Goal: Check status

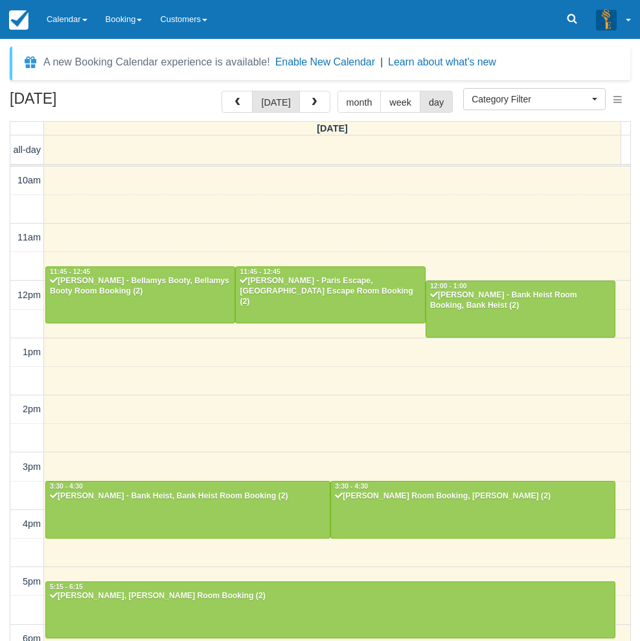
select select
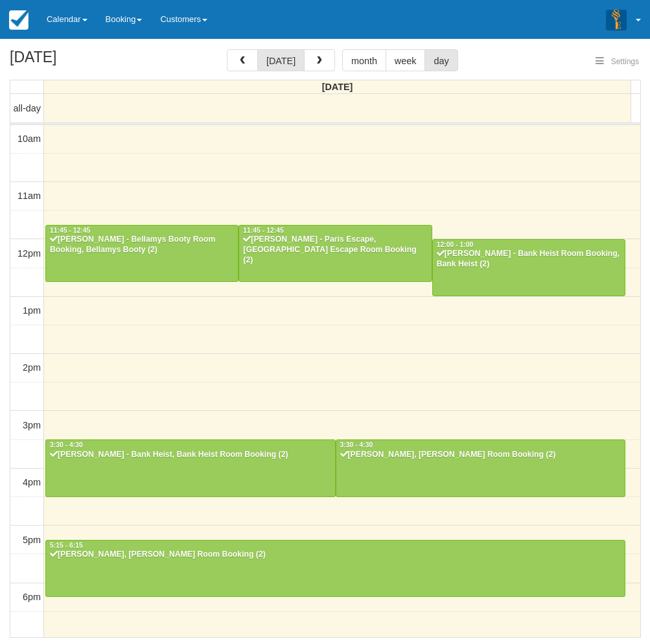
select select
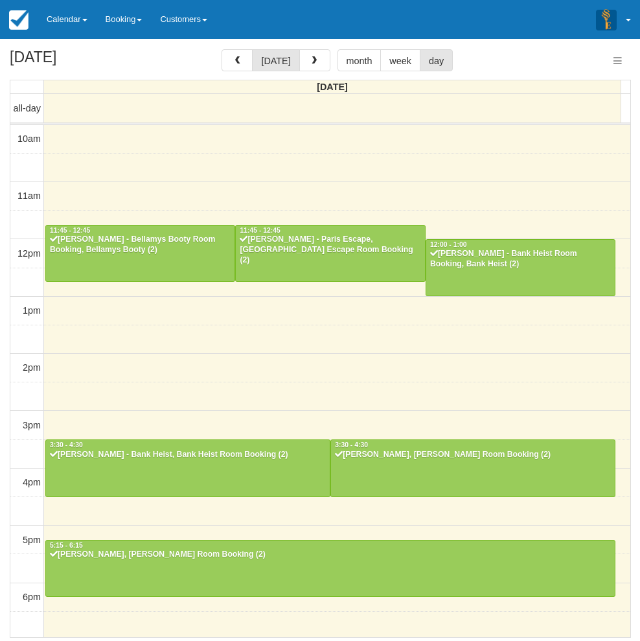
scroll to position [203, 0]
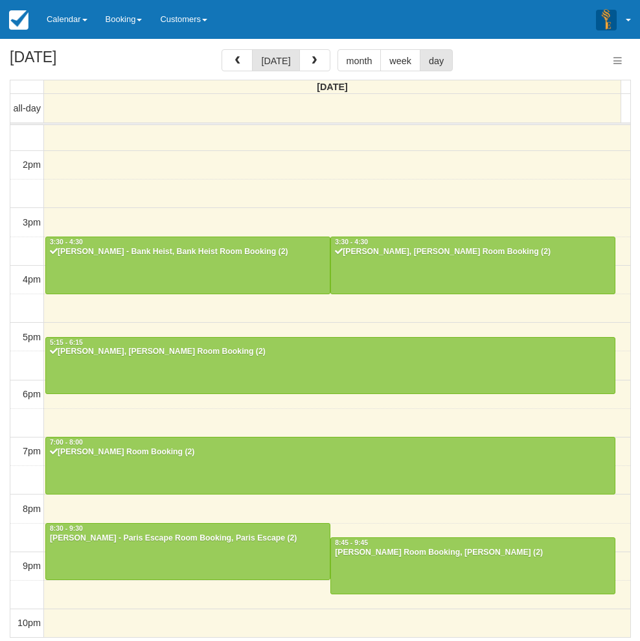
select select
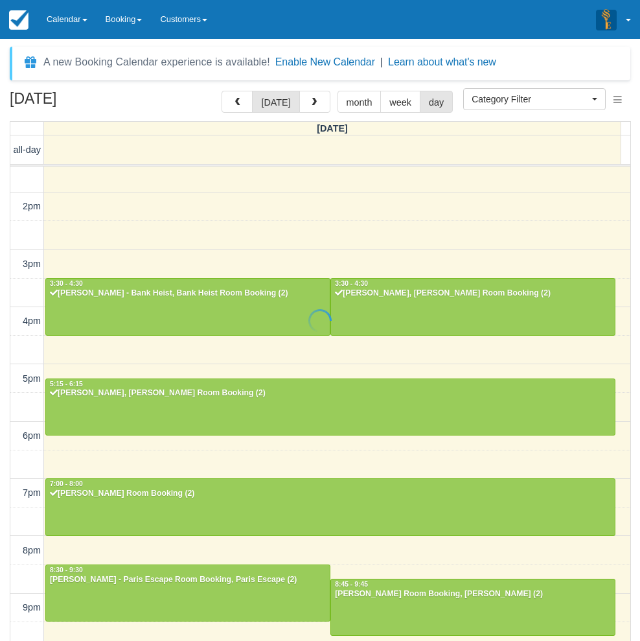
click at [423, 581] on div at bounding box center [320, 320] width 640 height 641
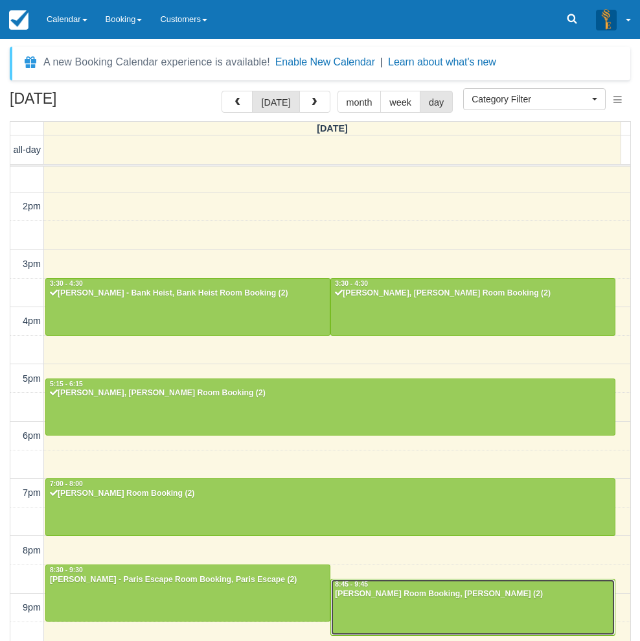
click at [426, 587] on div "8:45 - 9:45" at bounding box center [472, 584] width 277 height 9
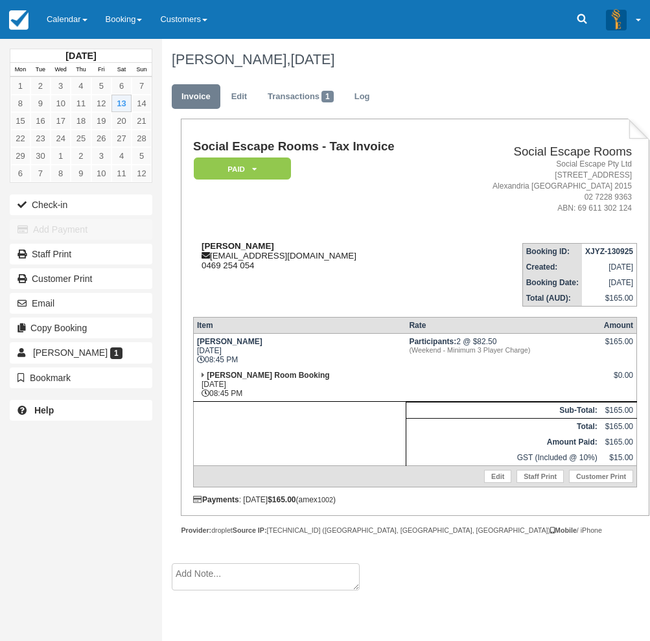
drag, startPoint x: 311, startPoint y: 245, endPoint x: 197, endPoint y: 245, distance: 114.0
click at [197, 245] on div "[PERSON_NAME] [PERSON_NAME][EMAIL_ADDRESS][DOMAIN_NAME] 0469 254 054" at bounding box center [320, 255] width 255 height 29
copy strong "[PERSON_NAME]"
click at [340, 295] on td "[PERSON_NAME] [PERSON_NAME][EMAIL_ADDRESS][DOMAIN_NAME] 0469 254 054" at bounding box center [320, 270] width 255 height 74
